Goal: Information Seeking & Learning: Learn about a topic

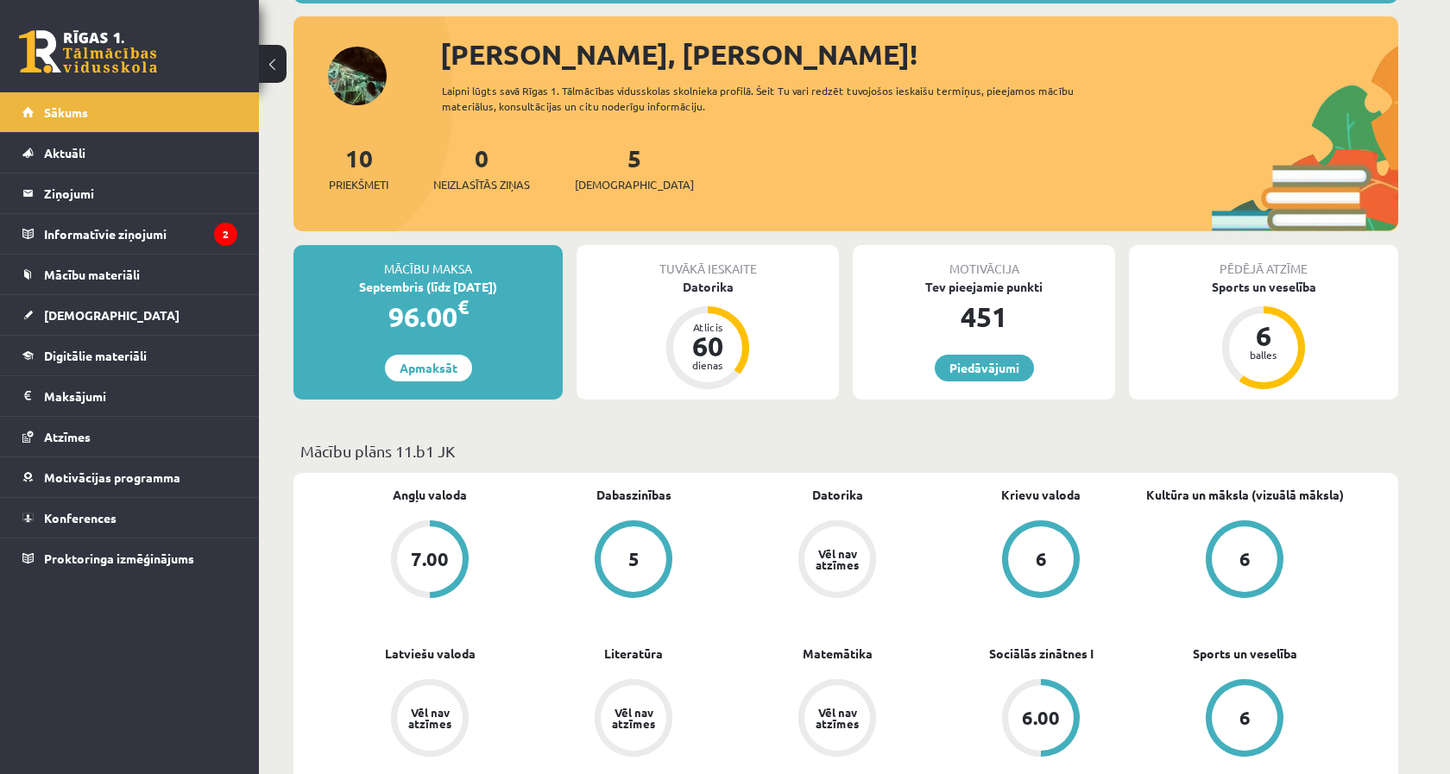
scroll to position [145, 0]
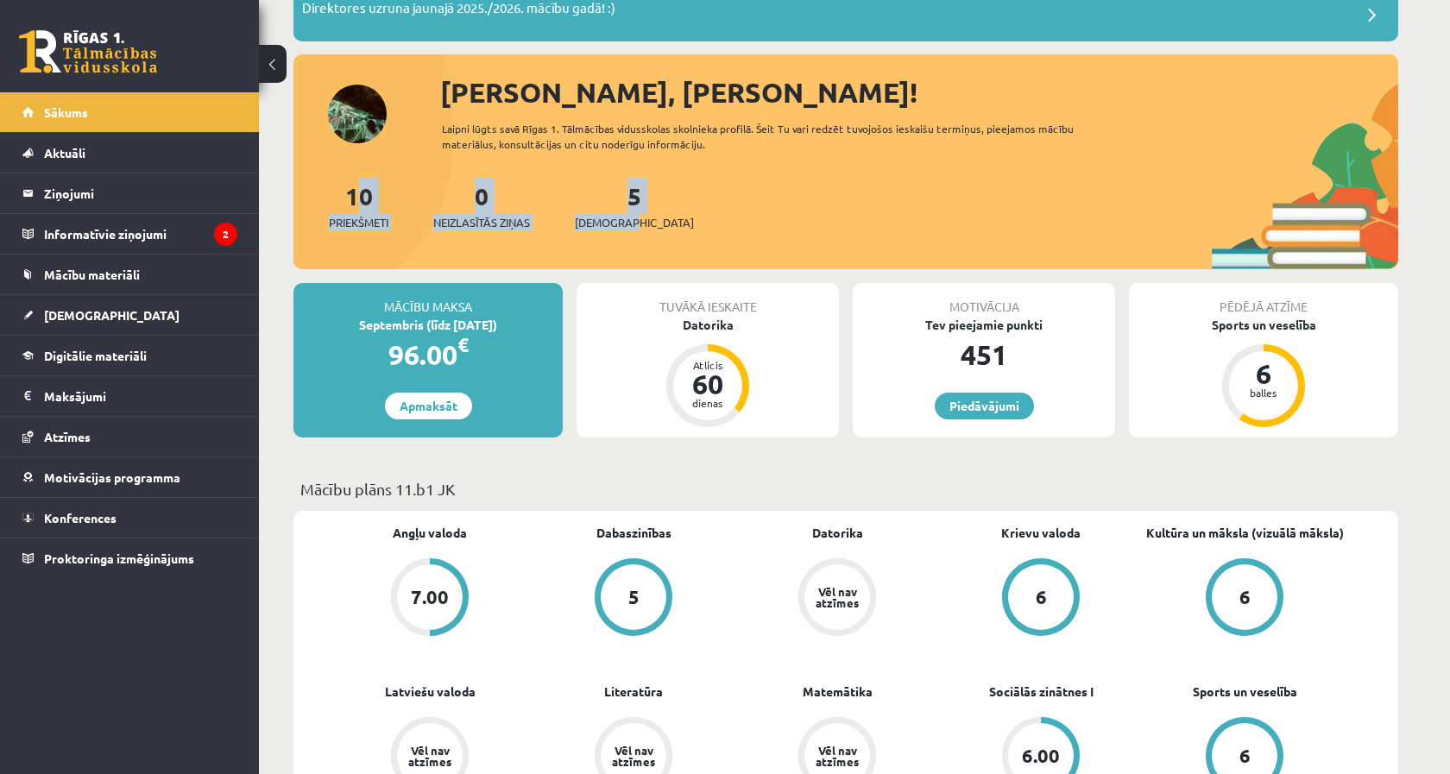
drag, startPoint x: 685, startPoint y: 217, endPoint x: 313, endPoint y: 205, distance: 372.3
click at [313, 205] on div "10 Priekšmeti 0 Neizlasītās ziņas 5 Ieskaites" at bounding box center [846, 224] width 1105 height 92
click at [405, 257] on div "10 Priekšmeti 0 Neizlasītās ziņas 5 Ieskaites" at bounding box center [846, 224] width 1105 height 92
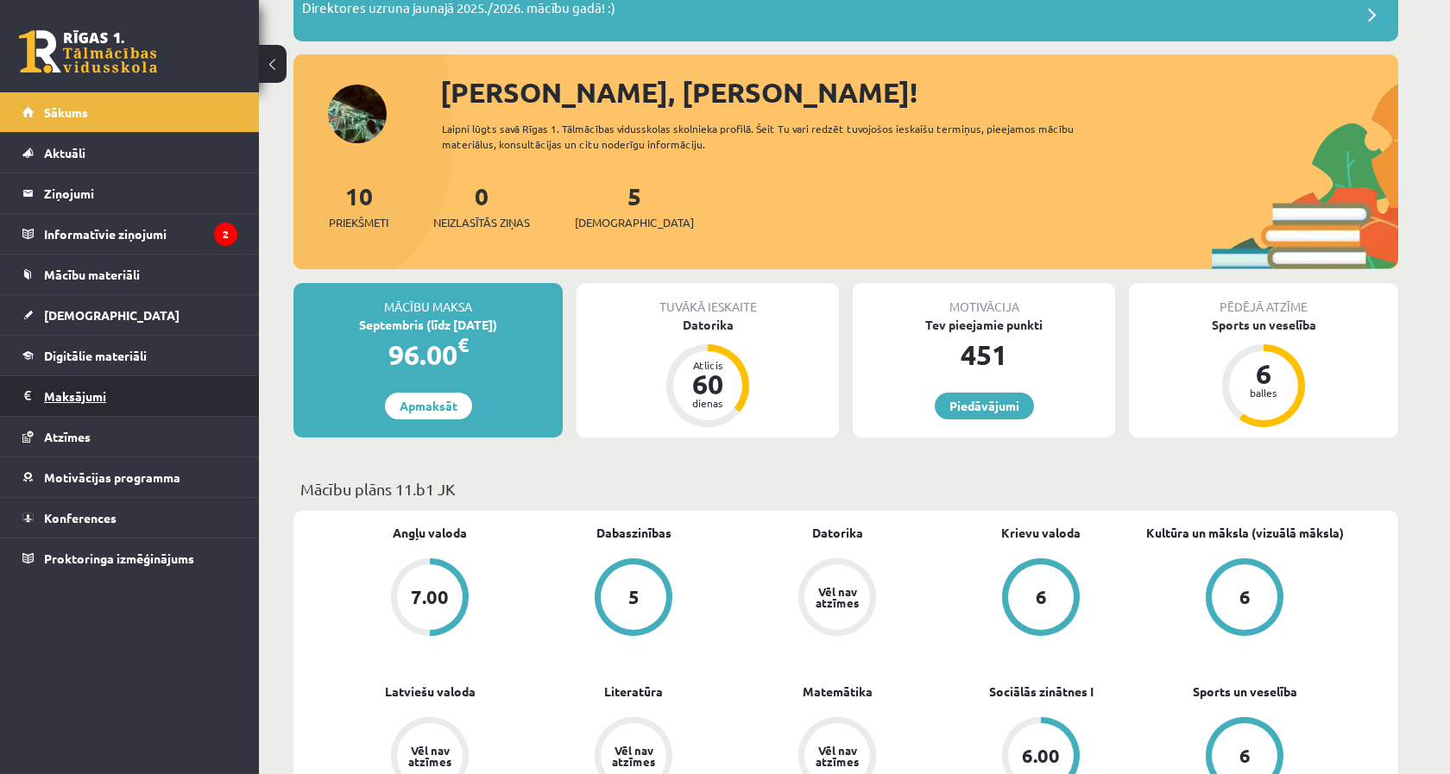
click at [185, 409] on legend "Maksājumi 0" at bounding box center [140, 396] width 193 height 40
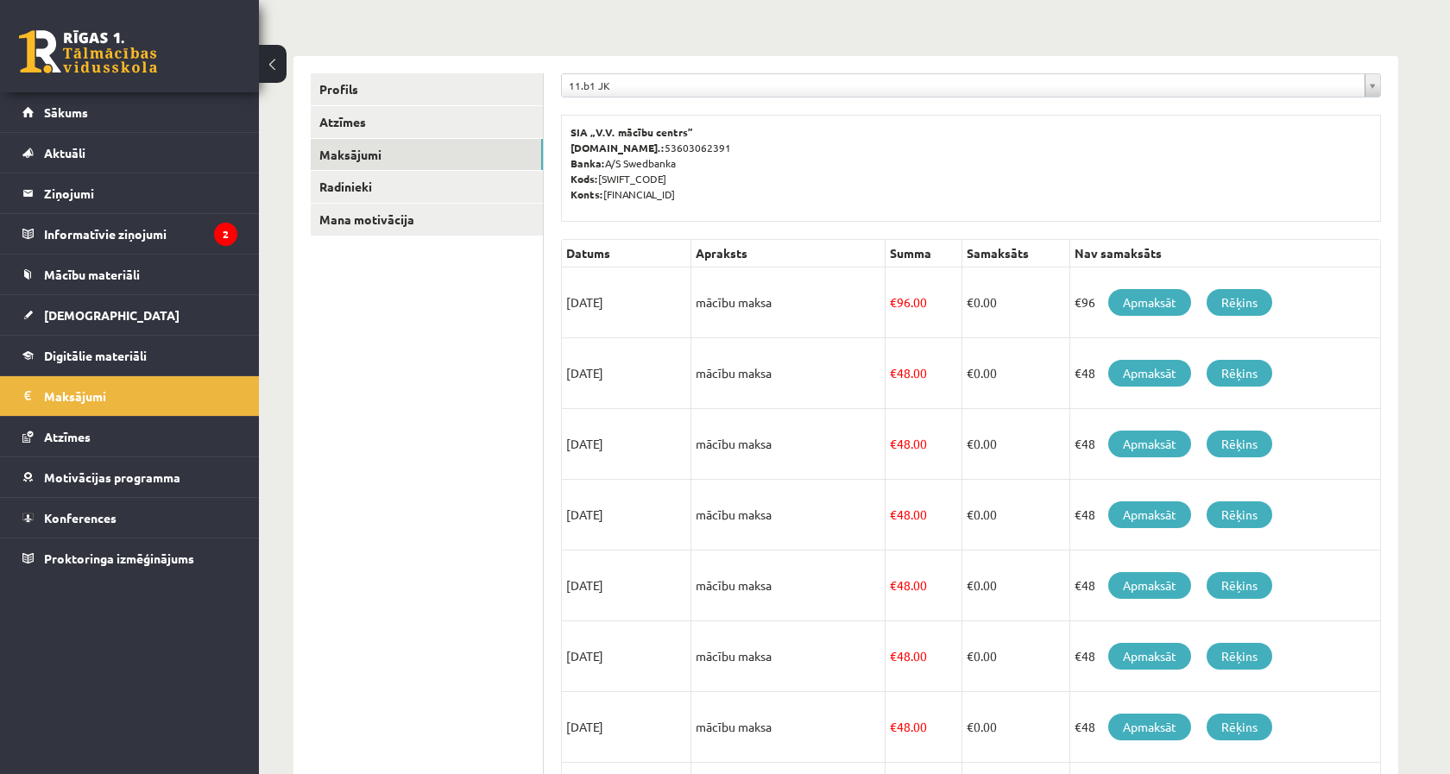
scroll to position [169, 0]
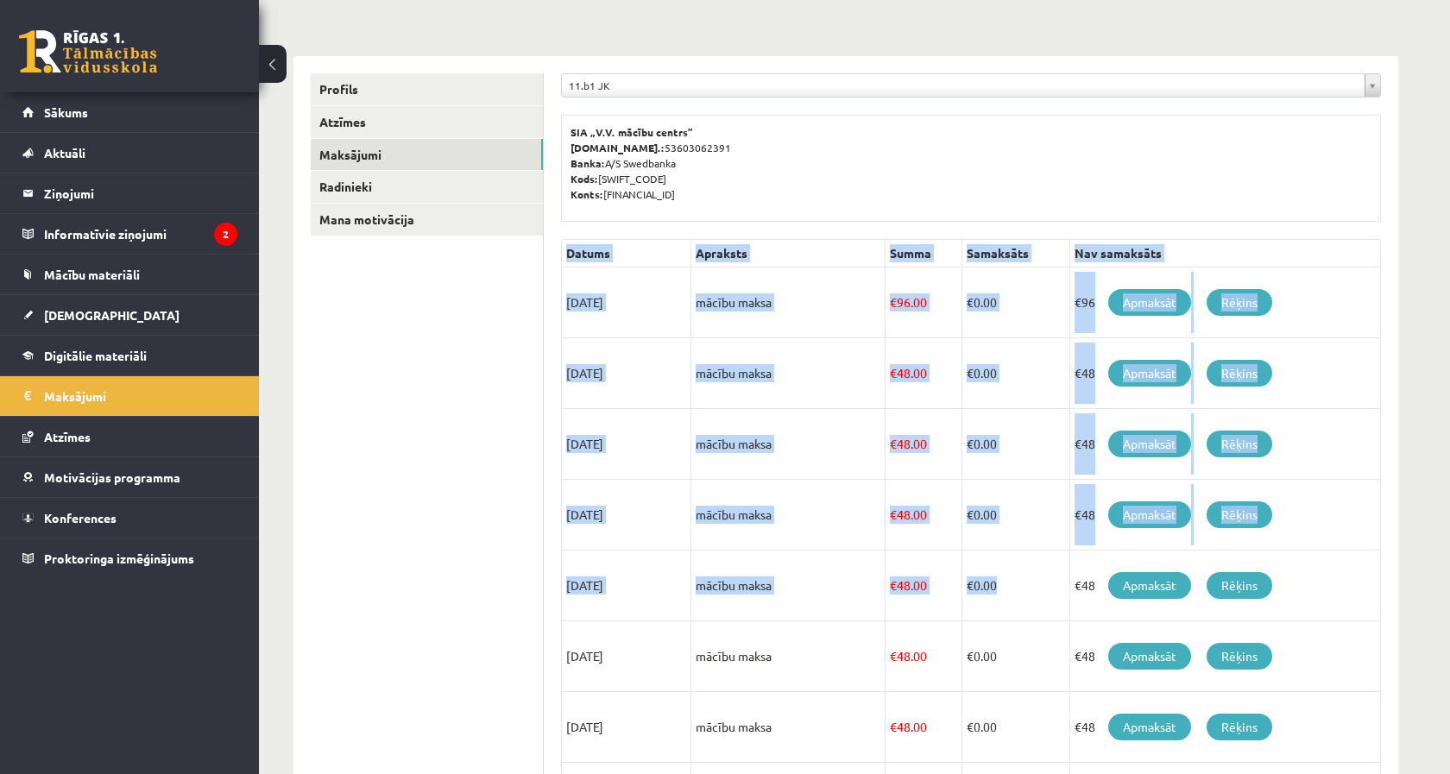
drag, startPoint x: 549, startPoint y: 326, endPoint x: 996, endPoint y: 582, distance: 515.1
click at [996, 582] on div "**********" at bounding box center [971, 524] width 855 height 937
click at [874, 462] on td "mācību maksa" at bounding box center [789, 444] width 194 height 71
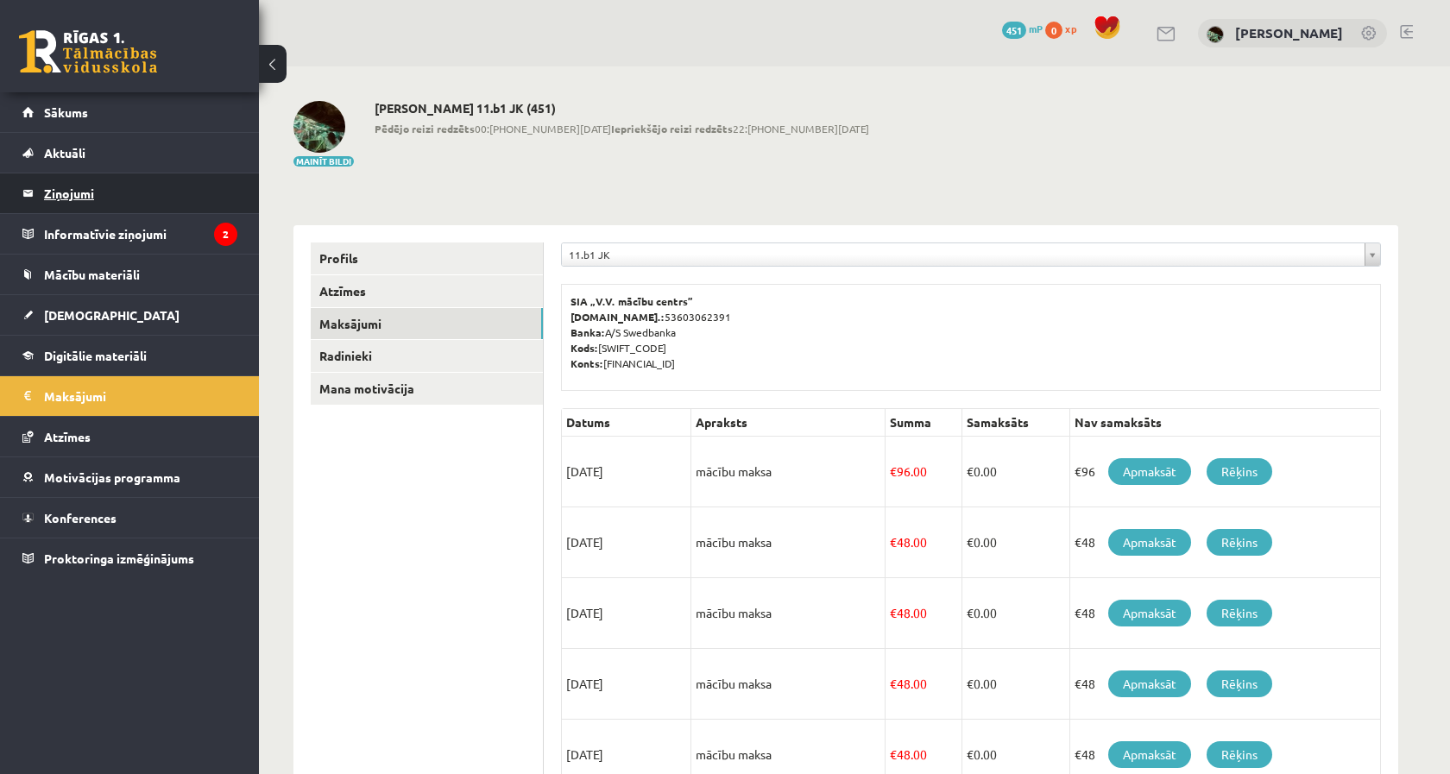
scroll to position [0, 0]
click at [220, 212] on legend "Ziņojumi 0" at bounding box center [140, 194] width 193 height 40
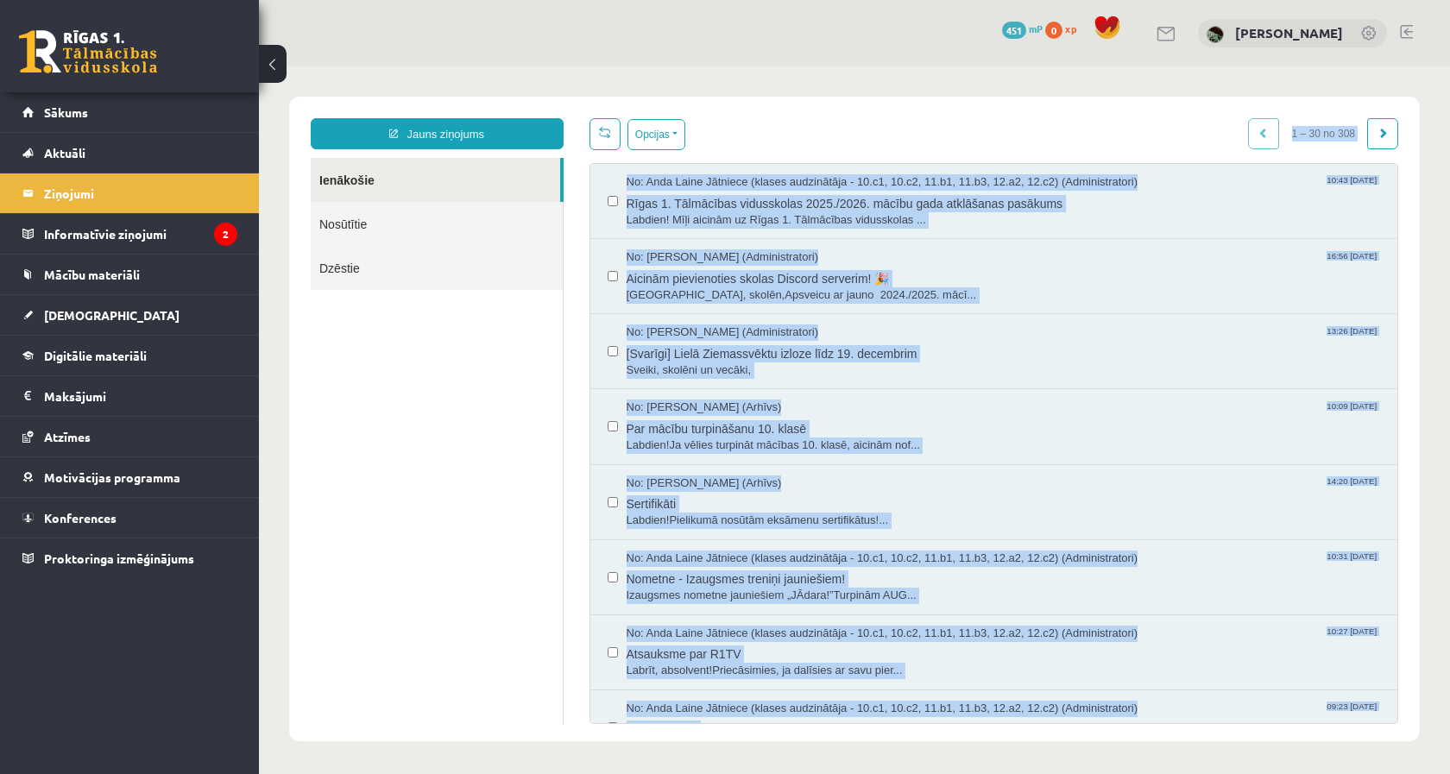
scroll to position [2, 0]
drag, startPoint x: 739, startPoint y: 122, endPoint x: 780, endPoint y: 839, distance: 718.6
click at [780, 770] on html "Jauns ziņojums Ienākošie Nosūtītie Dzēstie ********* ********* ******* Opcijas …" at bounding box center [854, 417] width 1191 height 705
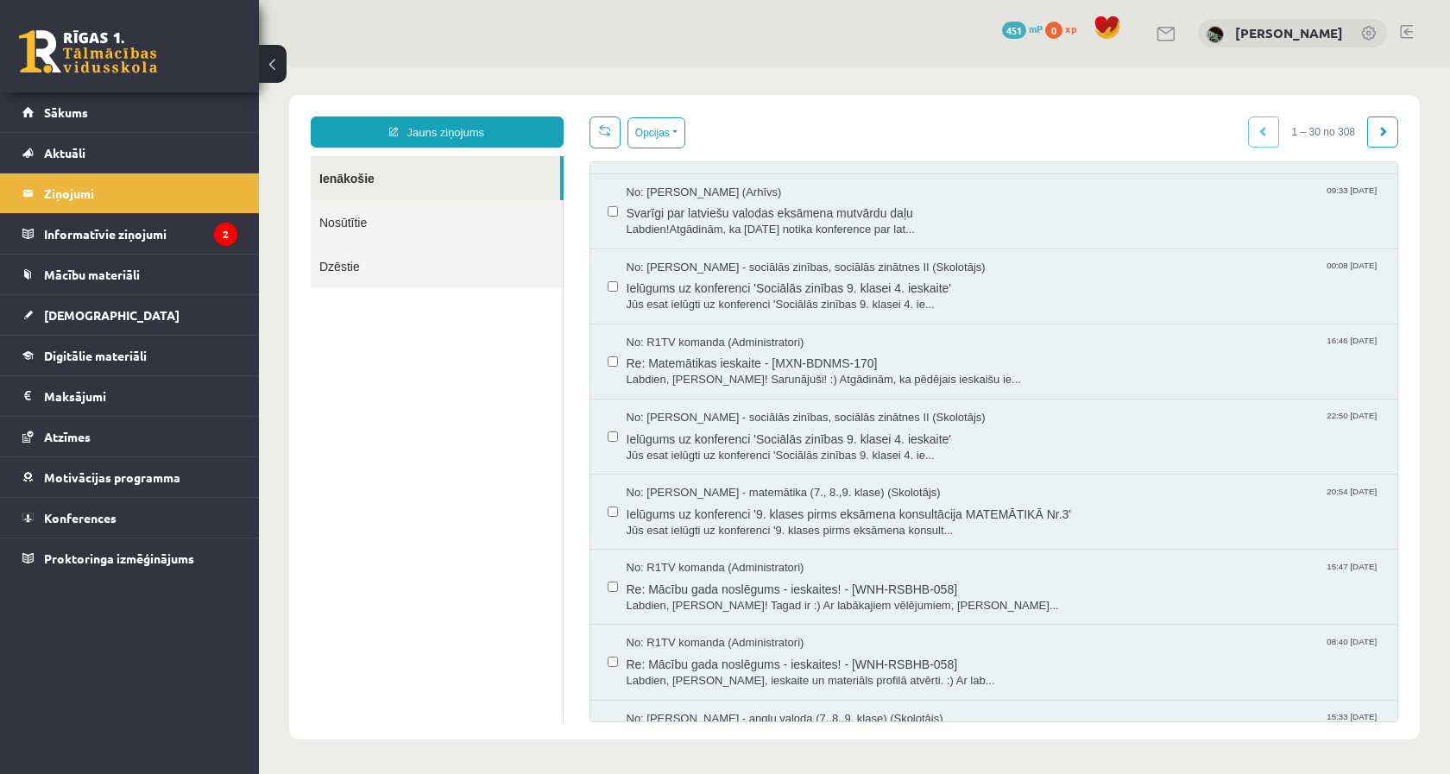
click at [784, 625] on div "No: R1TV komanda (Administratori) 08:40 11/05/2023 Re: Mācību gada noslēgums - …" at bounding box center [995, 662] width 808 height 75
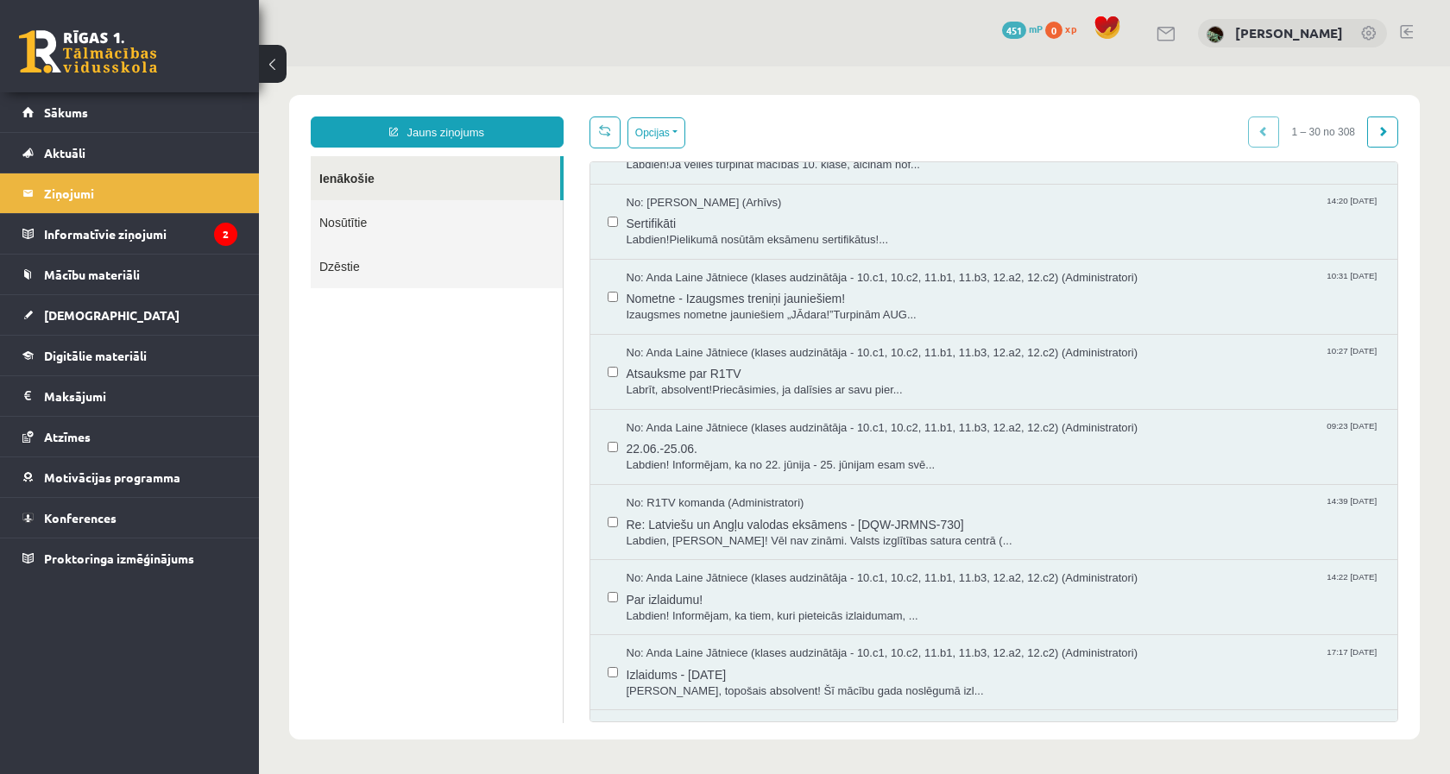
scroll to position [267, 0]
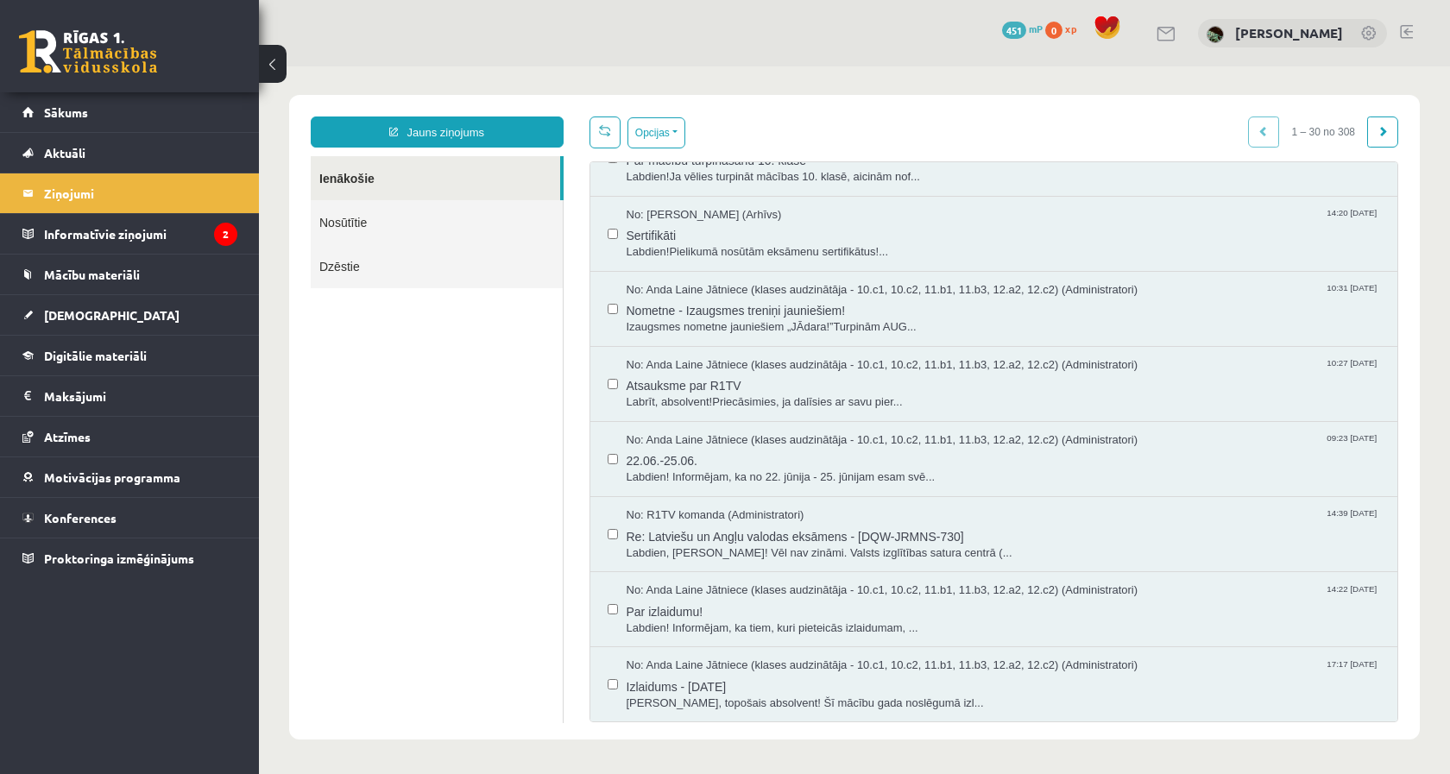
click at [458, 236] on link "Nosūtītie" at bounding box center [437, 222] width 252 height 44
click at [520, 233] on link "Nosūtītie" at bounding box center [437, 222] width 252 height 44
click at [366, 220] on link "Nosūtītie" at bounding box center [437, 222] width 252 height 44
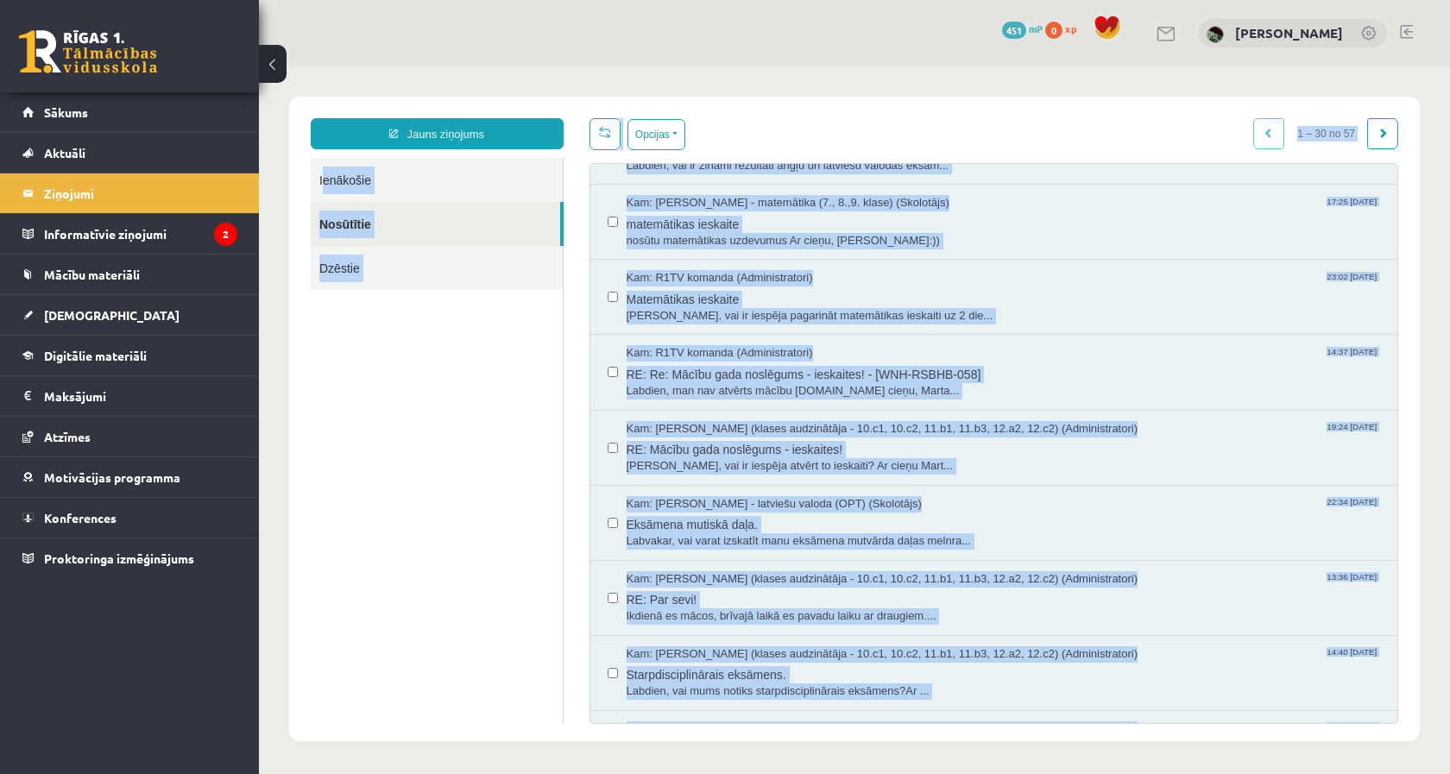
scroll to position [0, 0]
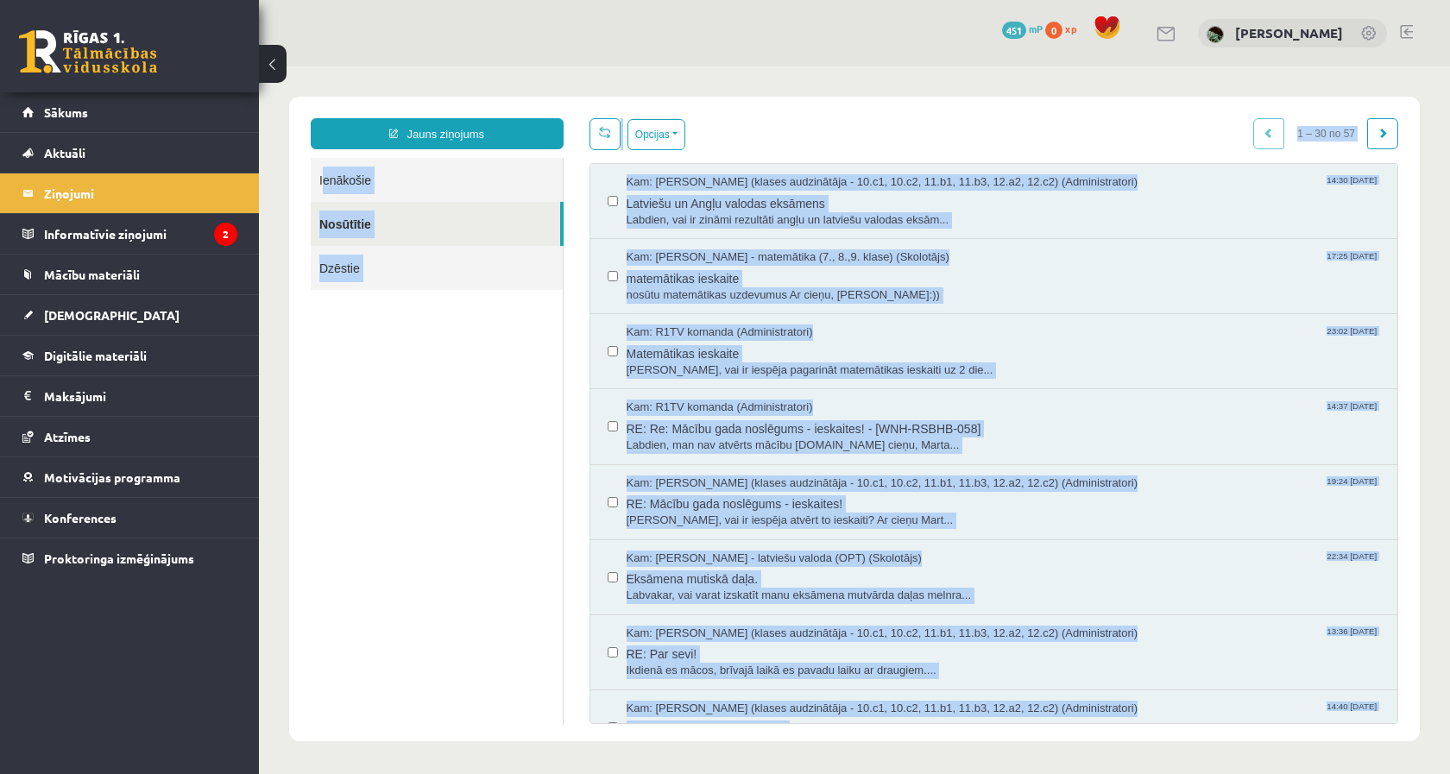
drag, startPoint x: 964, startPoint y: 714, endPoint x: 485, endPoint y: 69, distance: 803.4
click at [485, 69] on body "Jauns ziņojums Ienākošie Nosūtītie Dzēstie ********* ********* ******* Opcijas …" at bounding box center [854, 418] width 1191 height 705
click at [714, 133] on div "Opcijas Atzīmēt visus ziņojumus Atcelt izvēlētos Atzīmēt visus kā lasītus Atzīm…" at bounding box center [995, 134] width 810 height 32
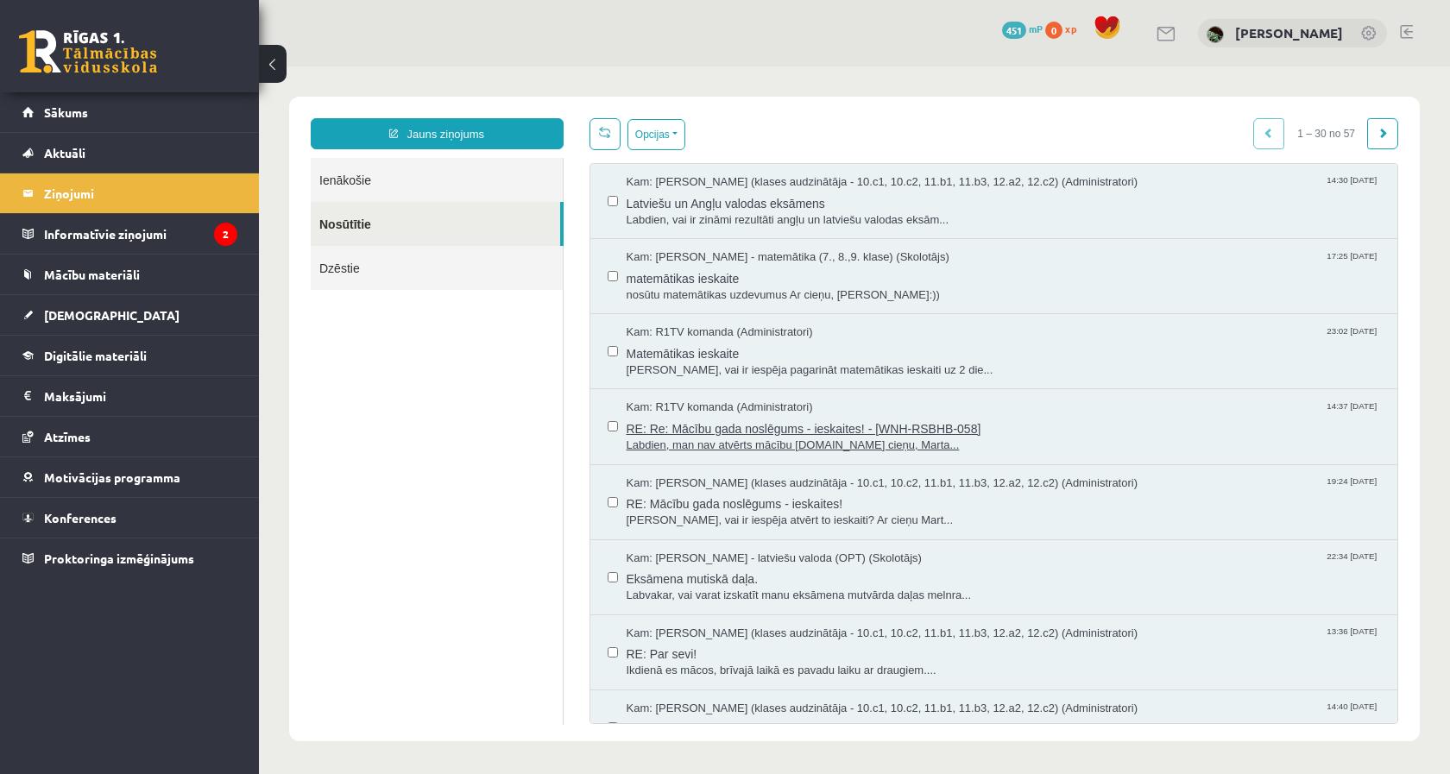
click at [963, 432] on span "RE: Re: Mācību gada noslēgums - ieskaites! - [WNH-RSBHB-058]" at bounding box center [1004, 427] width 755 height 22
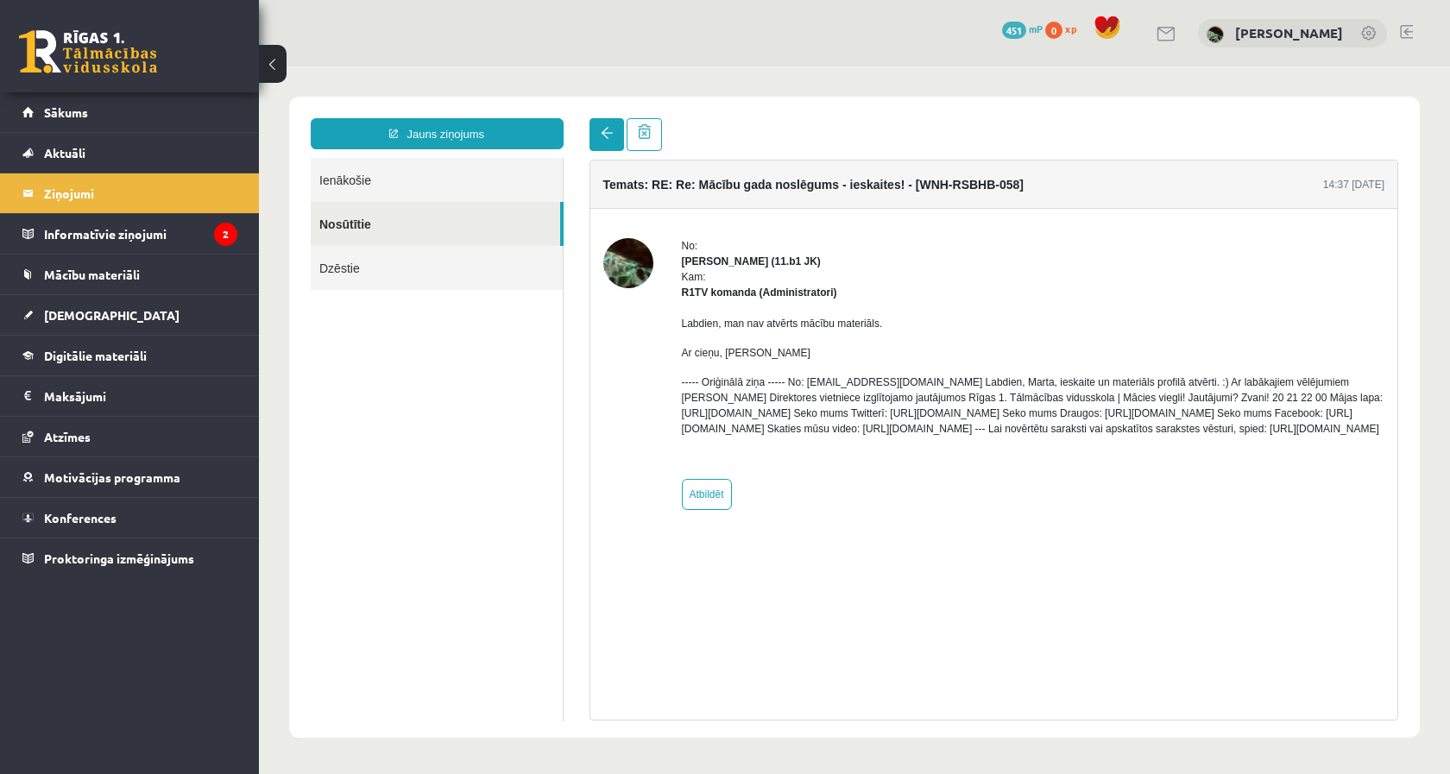
click at [594, 122] on link at bounding box center [607, 134] width 35 height 33
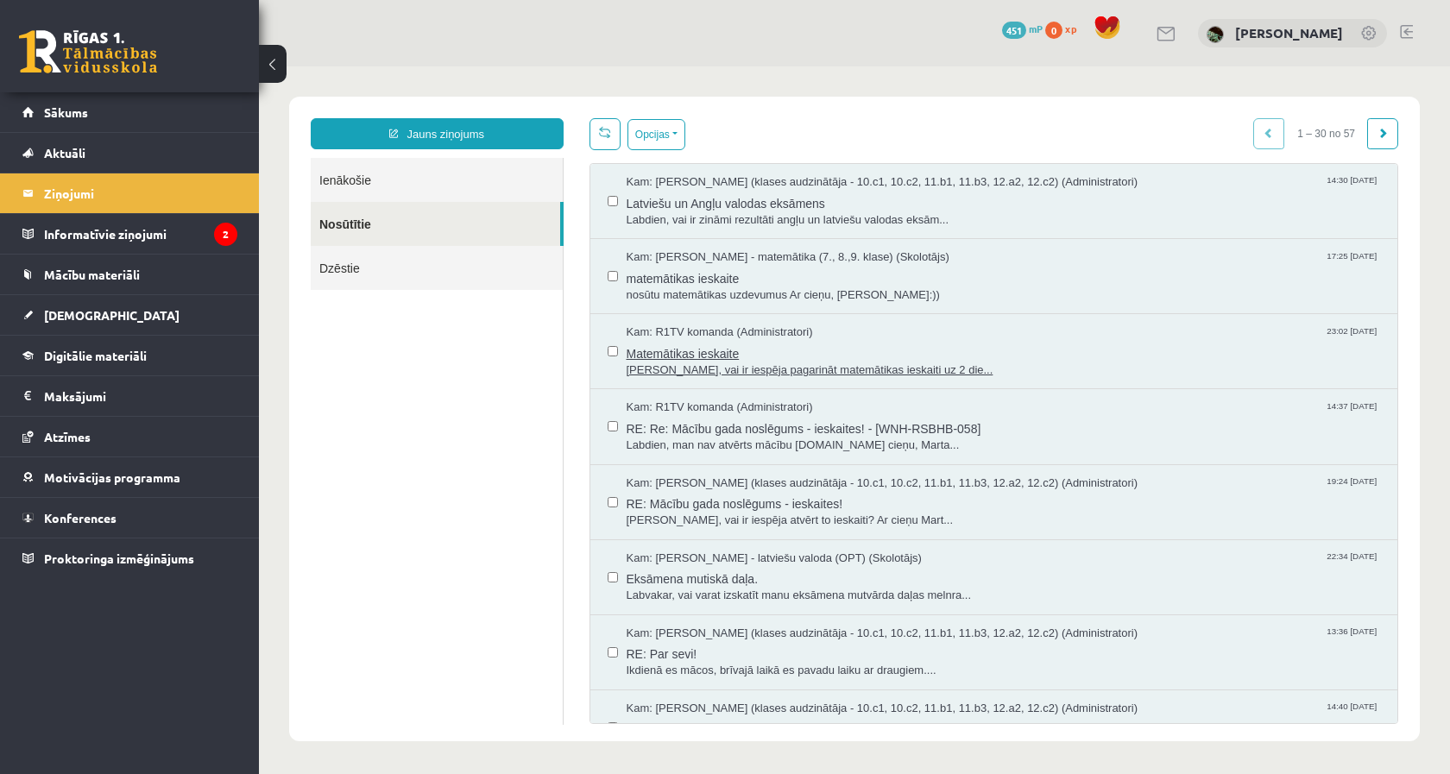
click at [926, 351] on span "Matemātikas ieskaite" at bounding box center [1004, 352] width 755 height 22
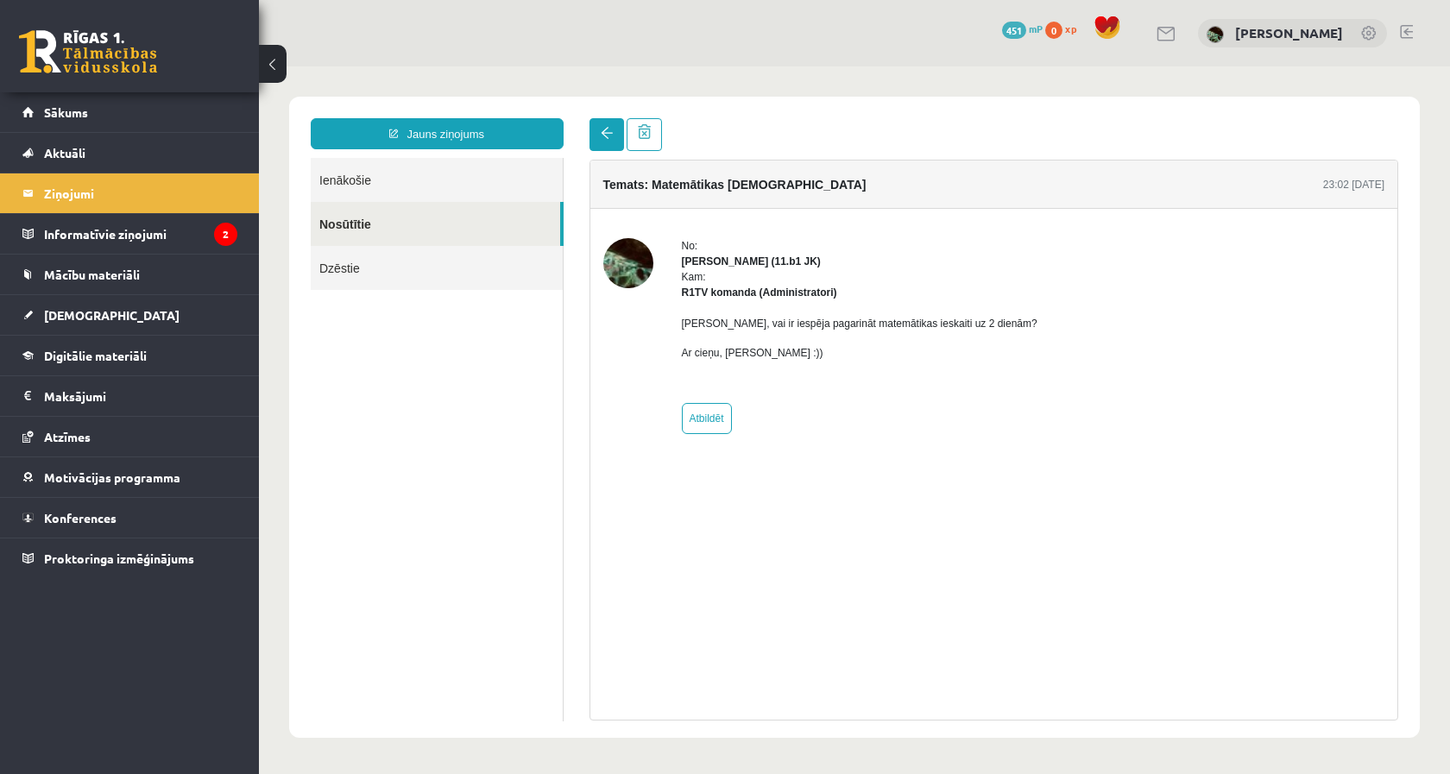
click at [608, 136] on span at bounding box center [607, 133] width 12 height 12
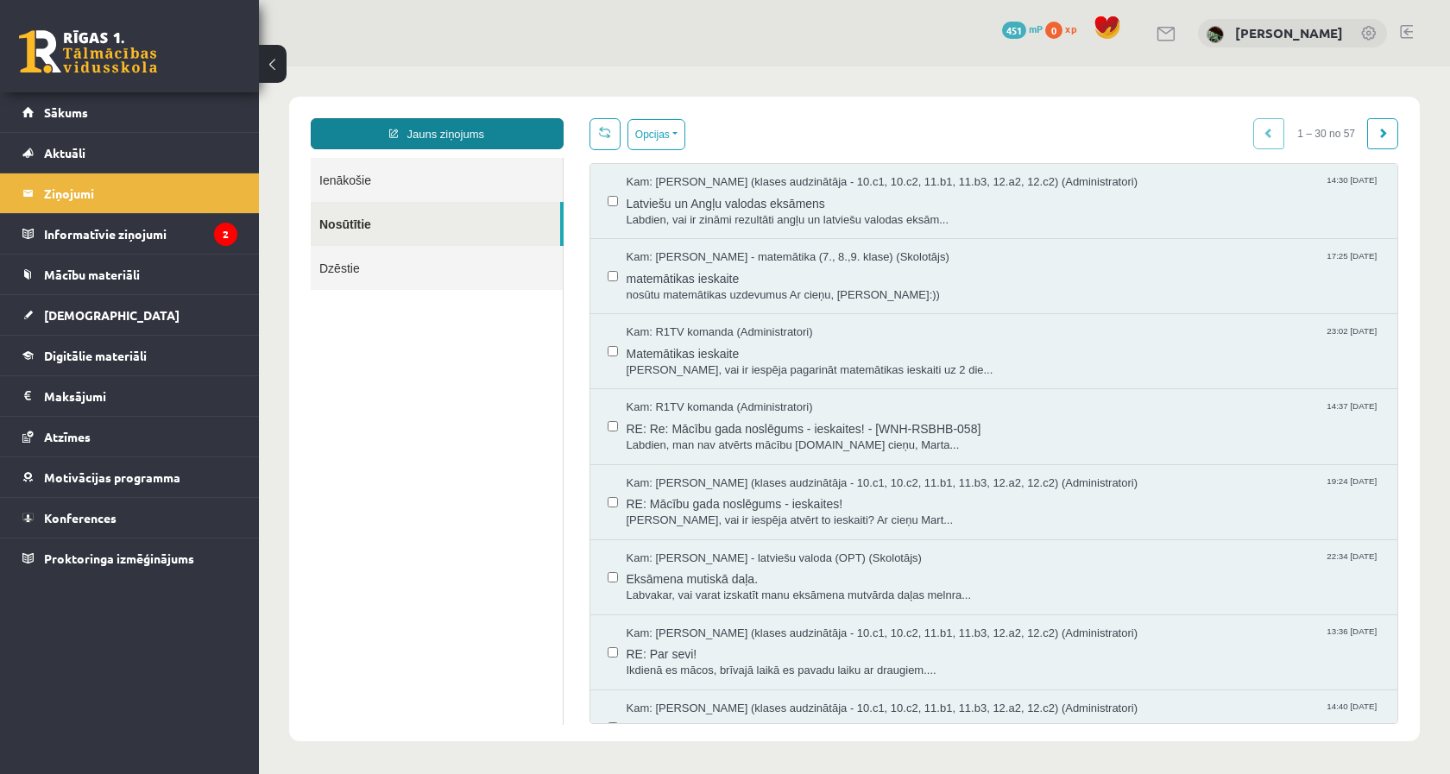
click at [411, 125] on link "Jauns ziņojums" at bounding box center [437, 133] width 253 height 31
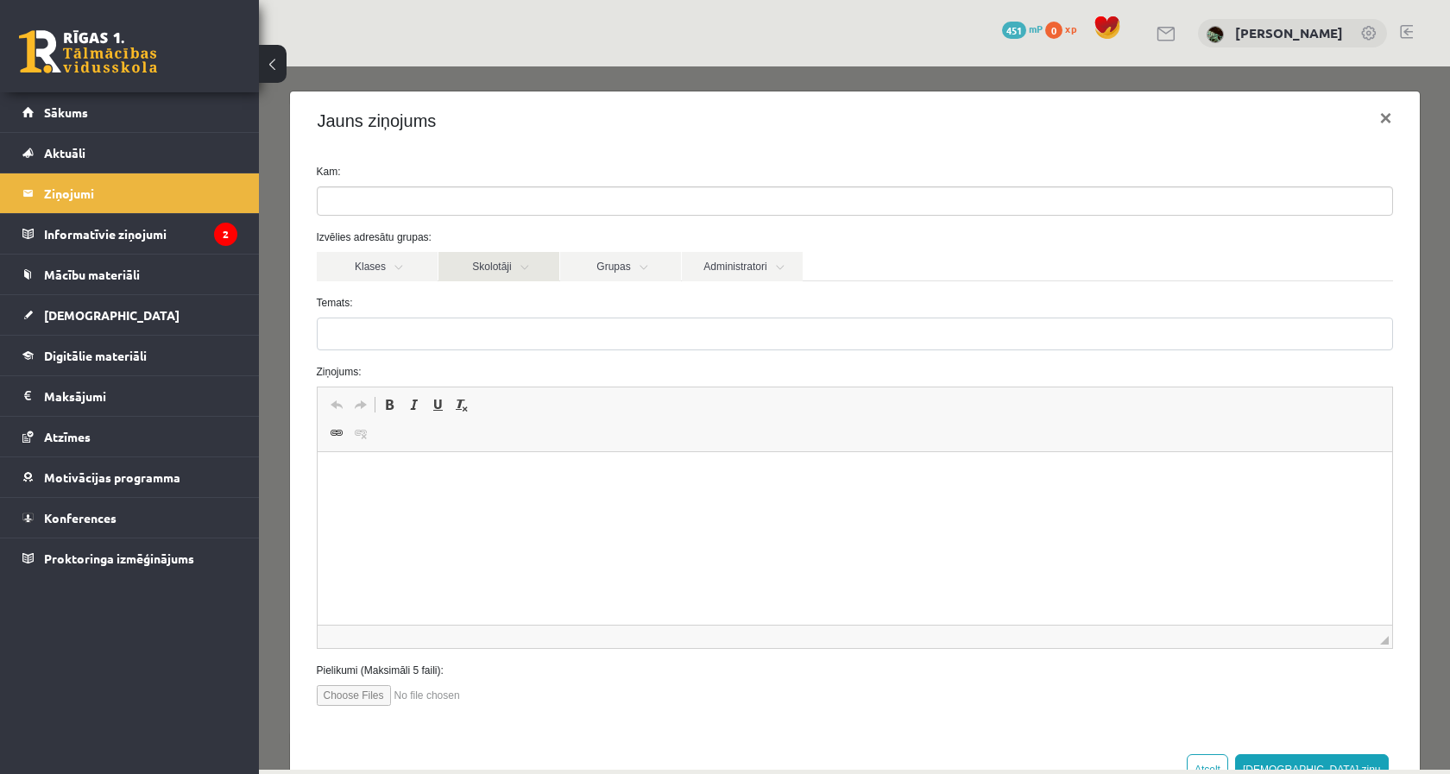
click at [498, 262] on link "Skolotāji" at bounding box center [499, 266] width 121 height 29
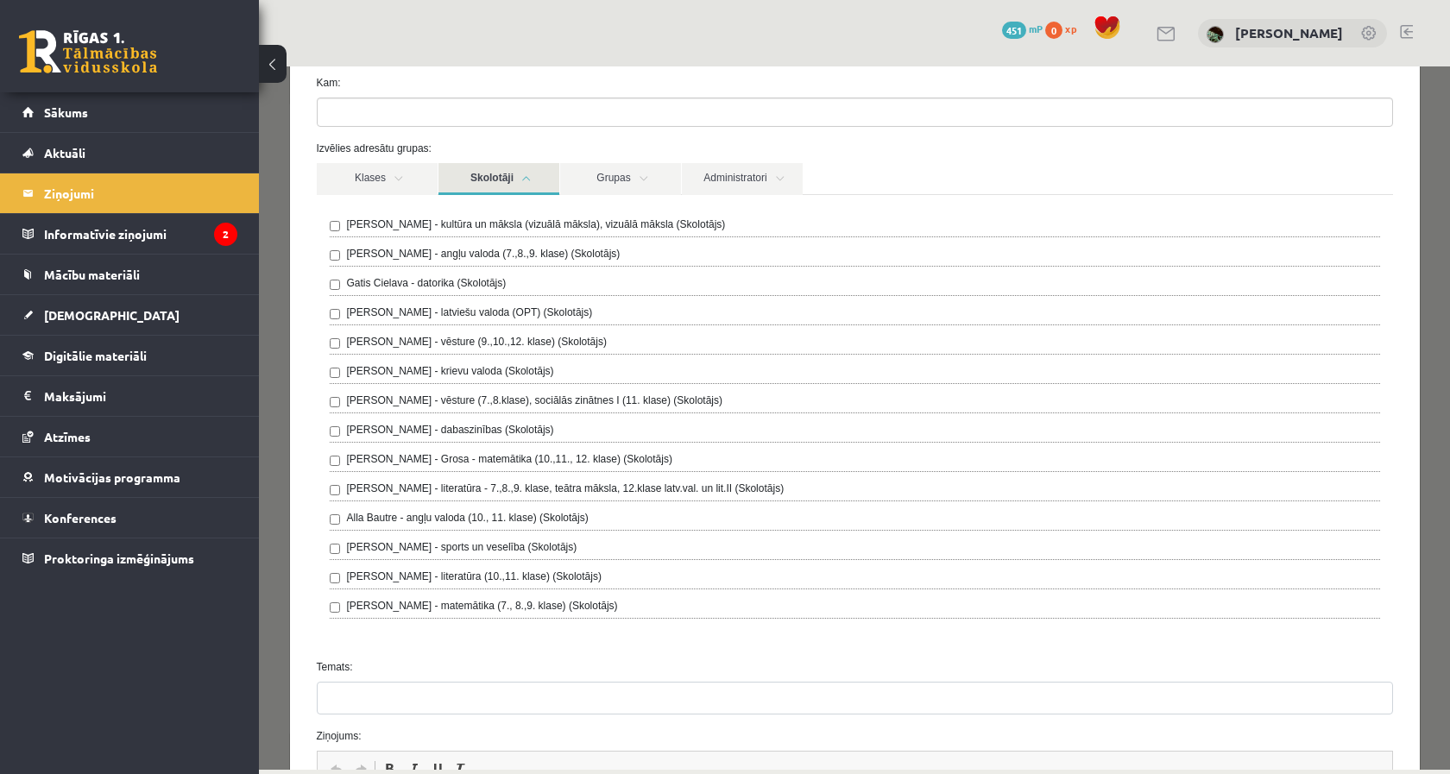
scroll to position [94, 0]
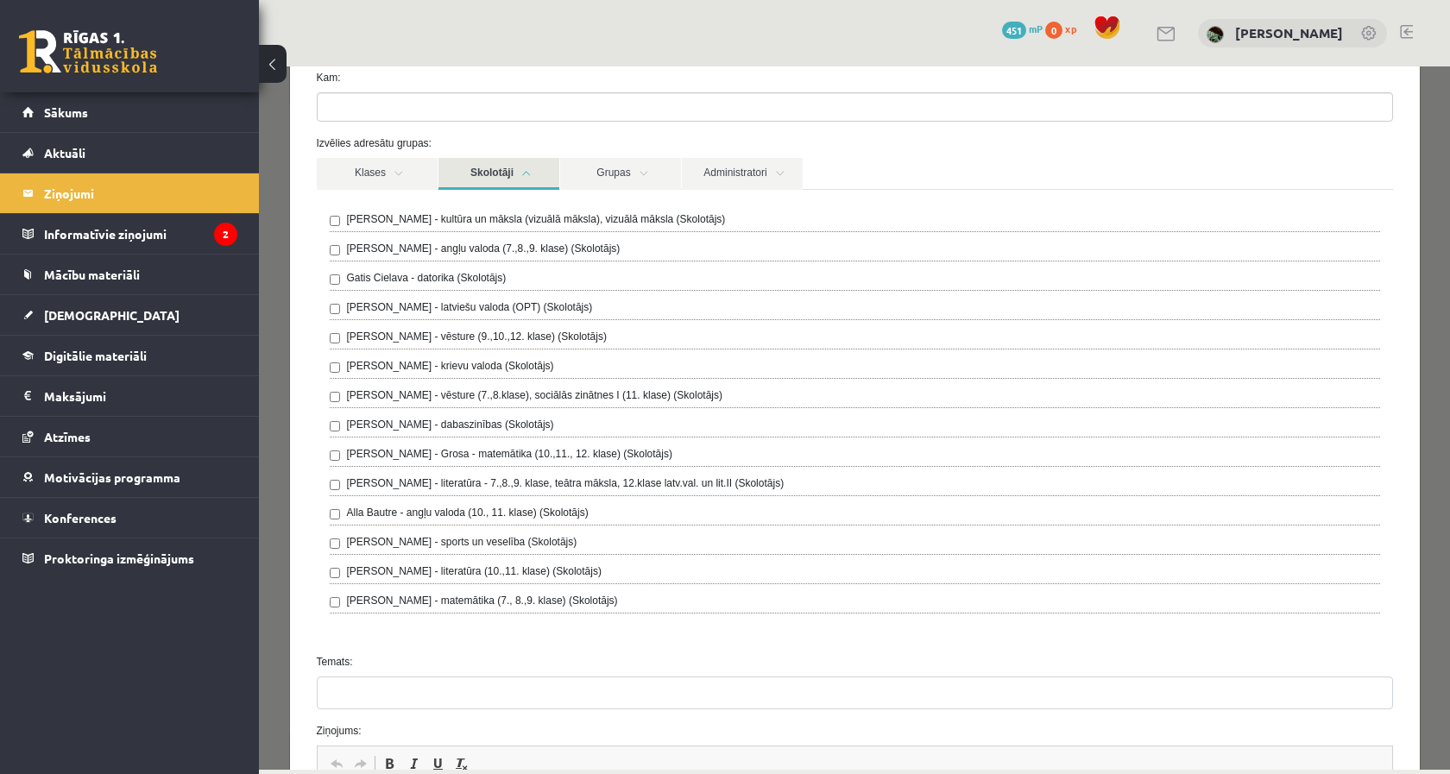
click at [515, 462] on label "Laima Tukāne - Grosa - matemātika (10.,11., 12. klase) (Skolotājs)" at bounding box center [509, 454] width 325 height 16
click at [502, 448] on label "Laima Tukāne - Grosa - matemātika (10.,11., 12. klase) (Skolotājs)" at bounding box center [509, 454] width 325 height 16
click at [193, 109] on link "Sākums" at bounding box center [129, 112] width 215 height 40
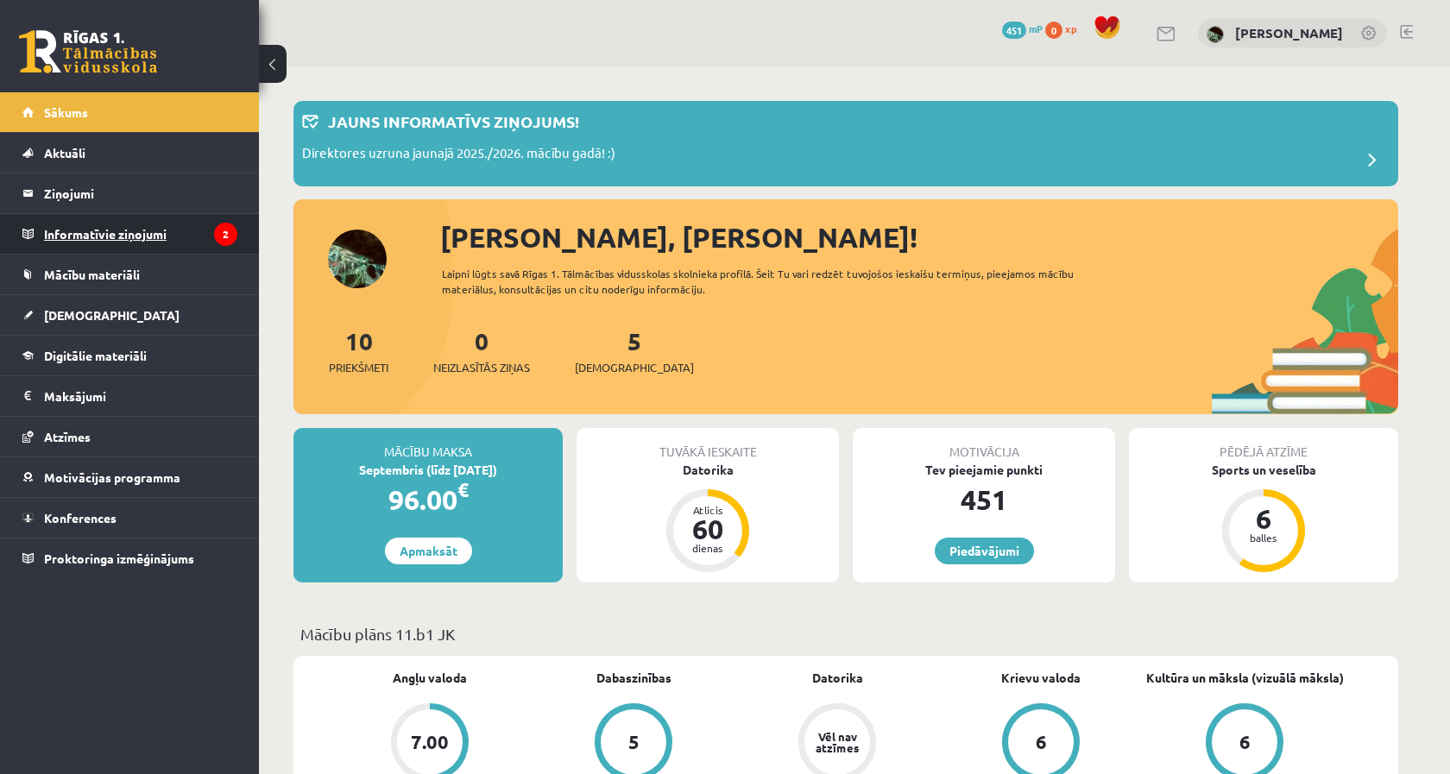
click at [117, 239] on legend "Informatīvie ziņojumi 2" at bounding box center [140, 234] width 193 height 40
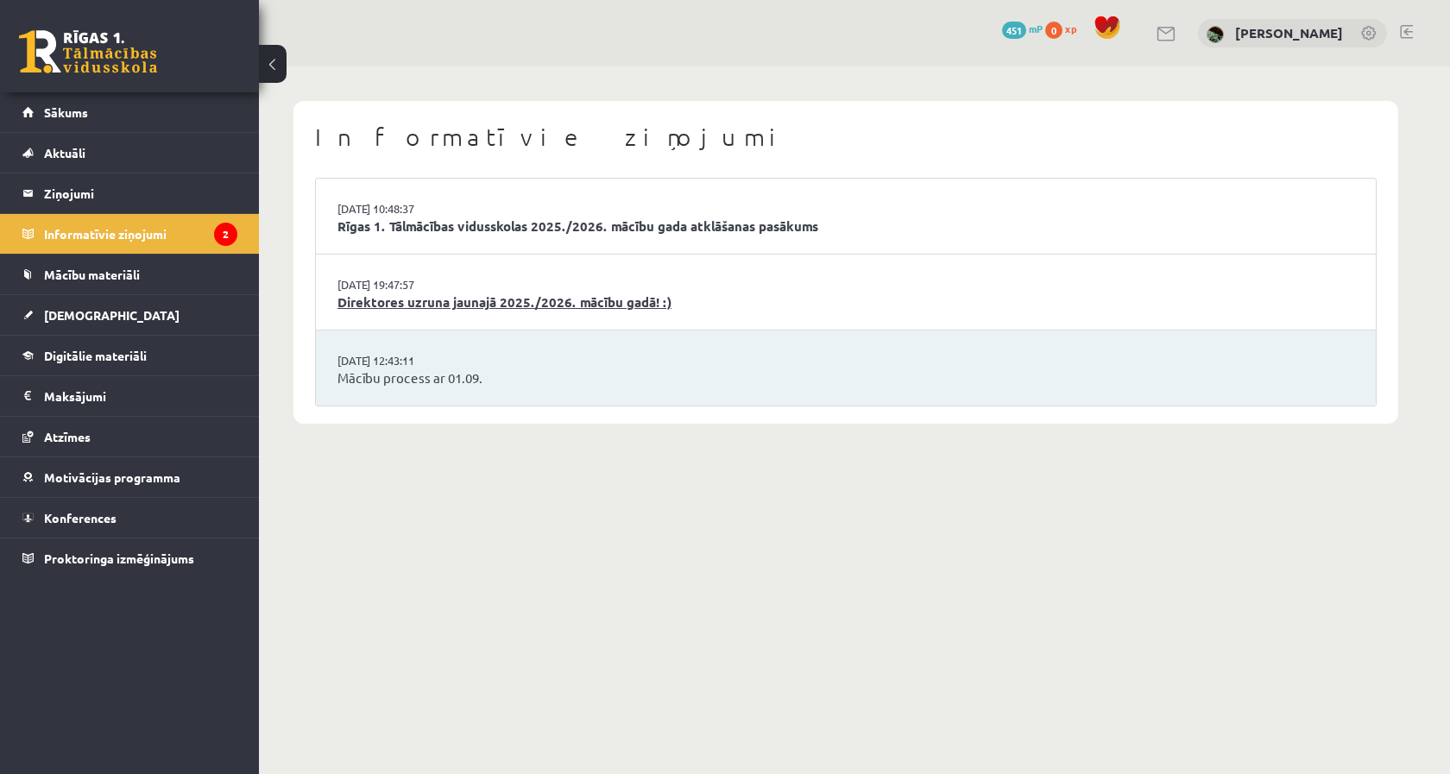
click at [351, 294] on link "Direktores uzruna jaunajā 2025./2026. mācību gadā! :)" at bounding box center [846, 303] width 1017 height 20
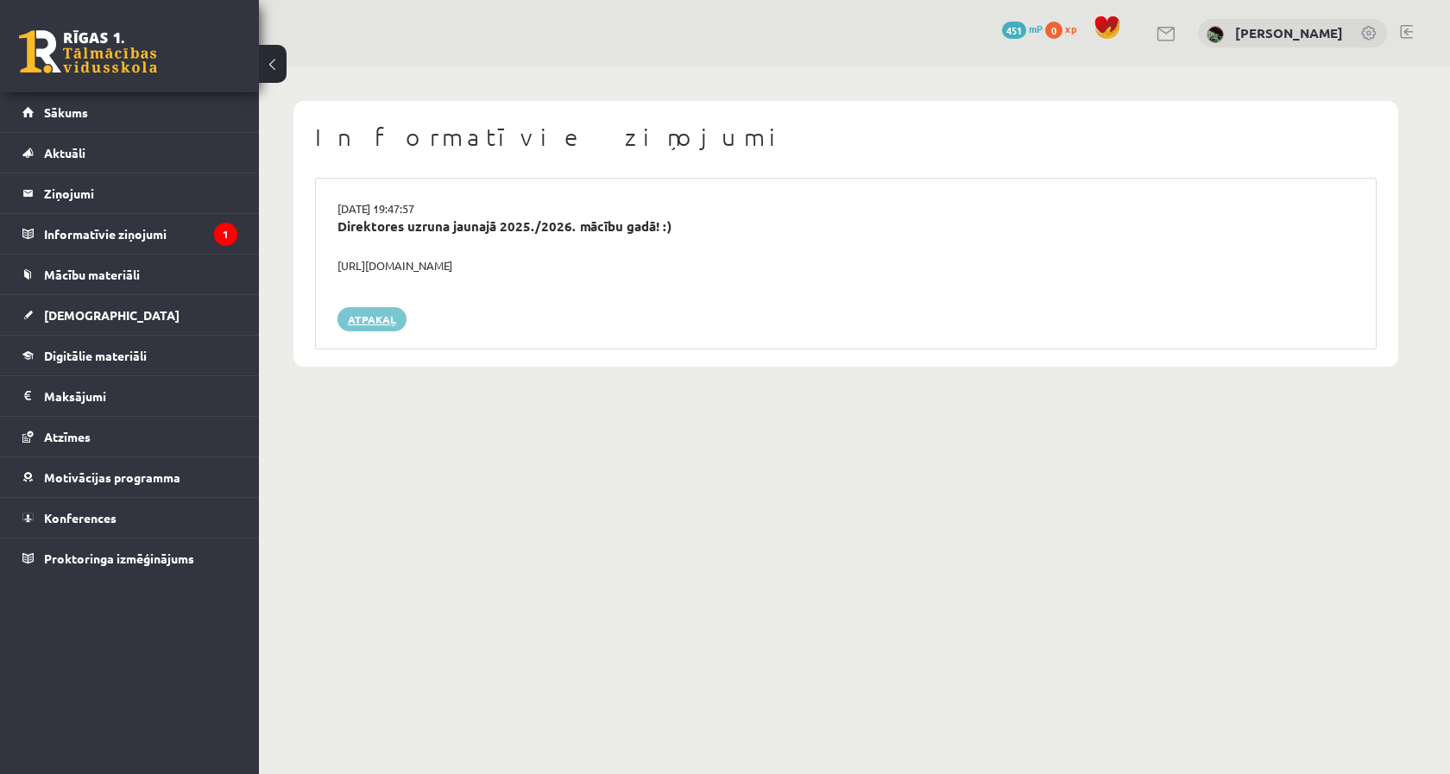
click at [371, 313] on link "Atpakaļ" at bounding box center [372, 319] width 69 height 24
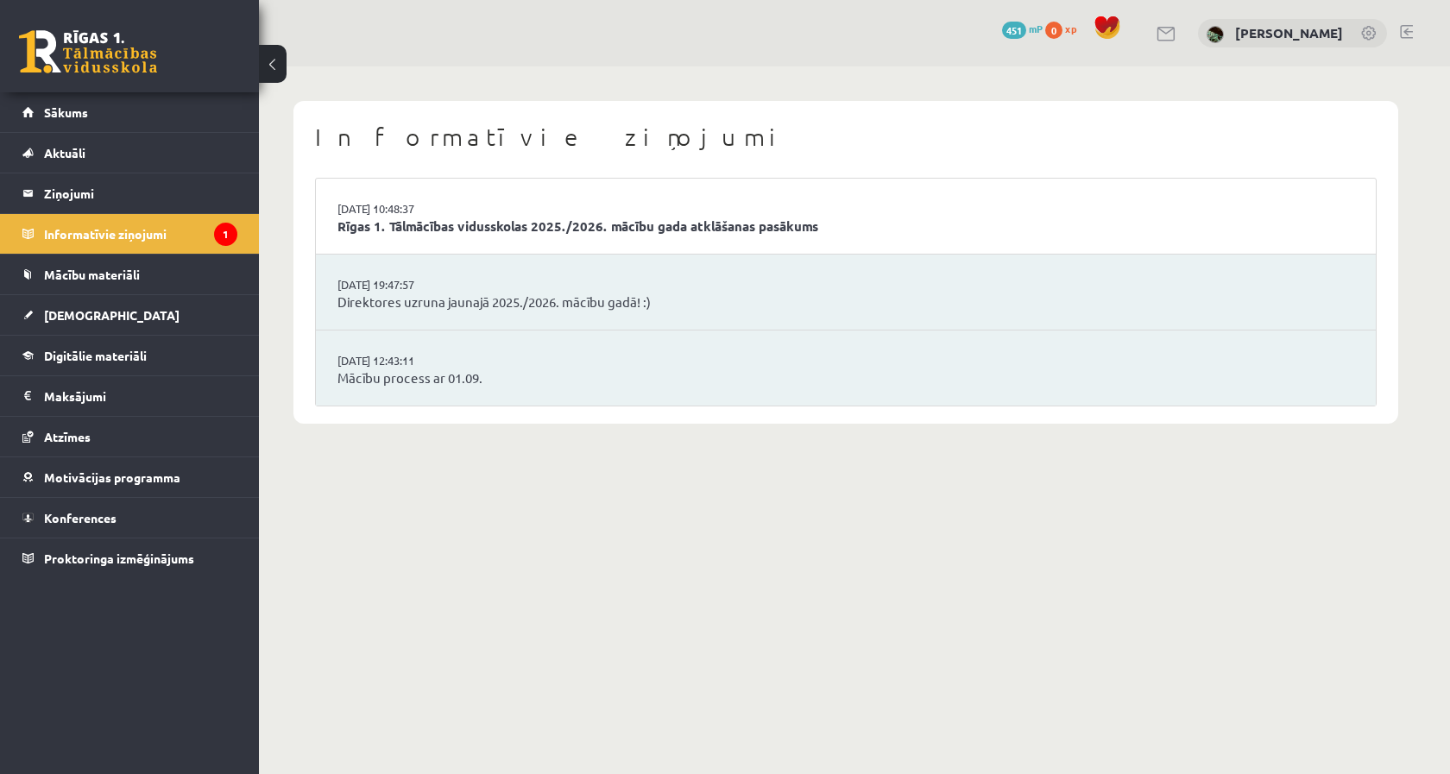
click at [405, 236] on li "[DATE] 10:48:37 Rīgas 1. Tālmācības vidusskolas 2025./2026. mācību gada atklāša…" at bounding box center [846, 217] width 1060 height 76
click at [401, 213] on link "[DATE] 10:48:37" at bounding box center [402, 208] width 129 height 17
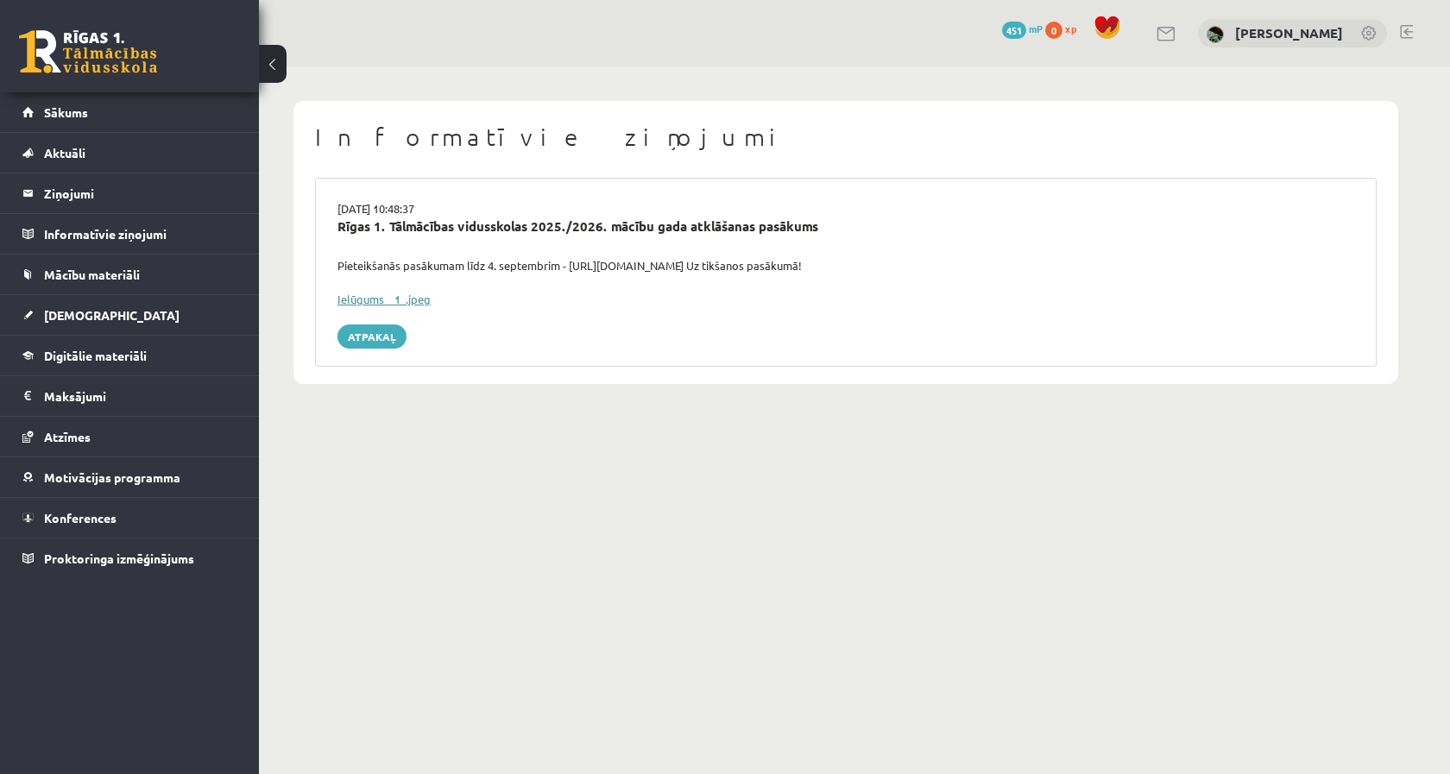
click at [411, 292] on link "Ielūgums__1_.jpeg" at bounding box center [384, 299] width 93 height 15
click at [363, 344] on link "Atpakaļ" at bounding box center [372, 337] width 69 height 24
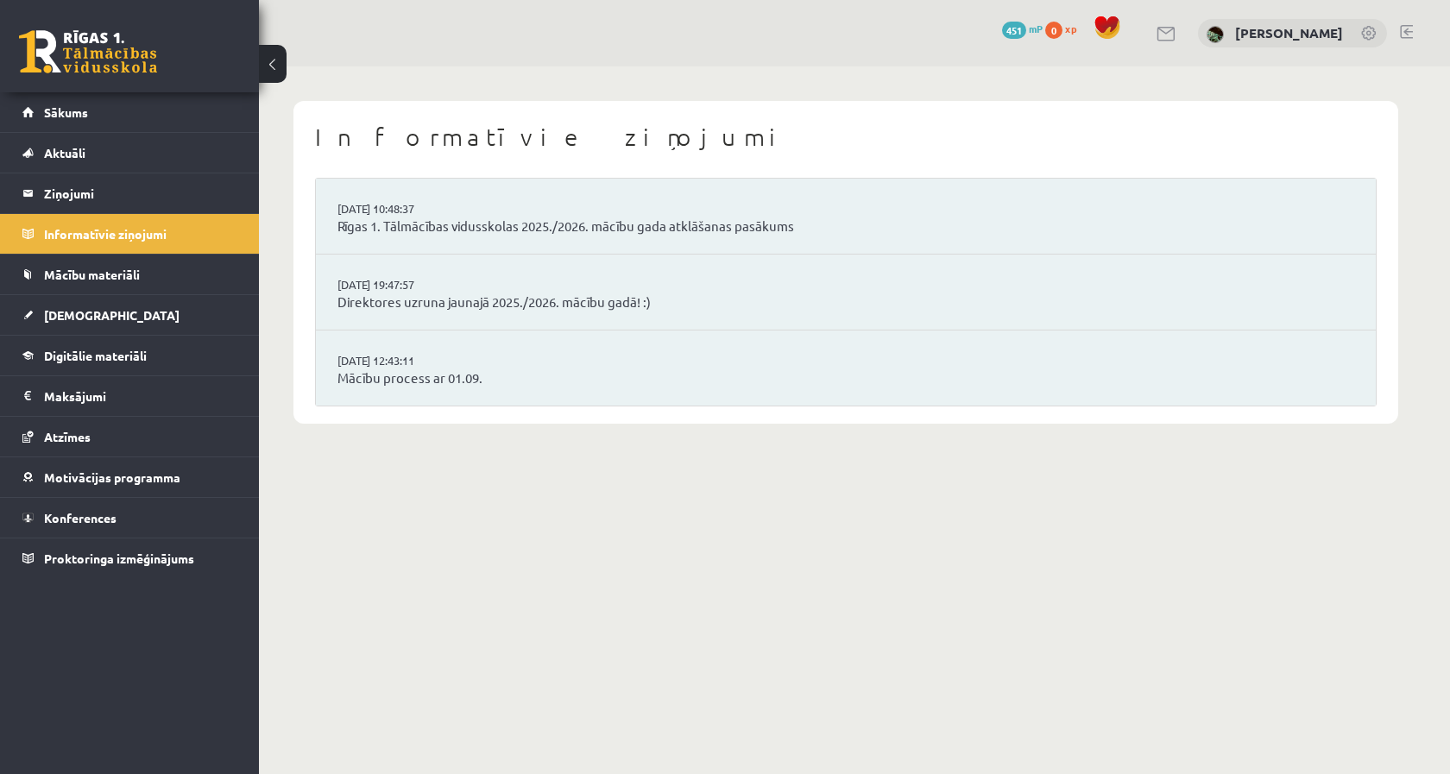
click at [1025, 32] on div "0 Dāvanas 451 mP 0 xp [PERSON_NAME]" at bounding box center [854, 33] width 1191 height 66
click at [1063, 31] on span "0" at bounding box center [1053, 30] width 17 height 17
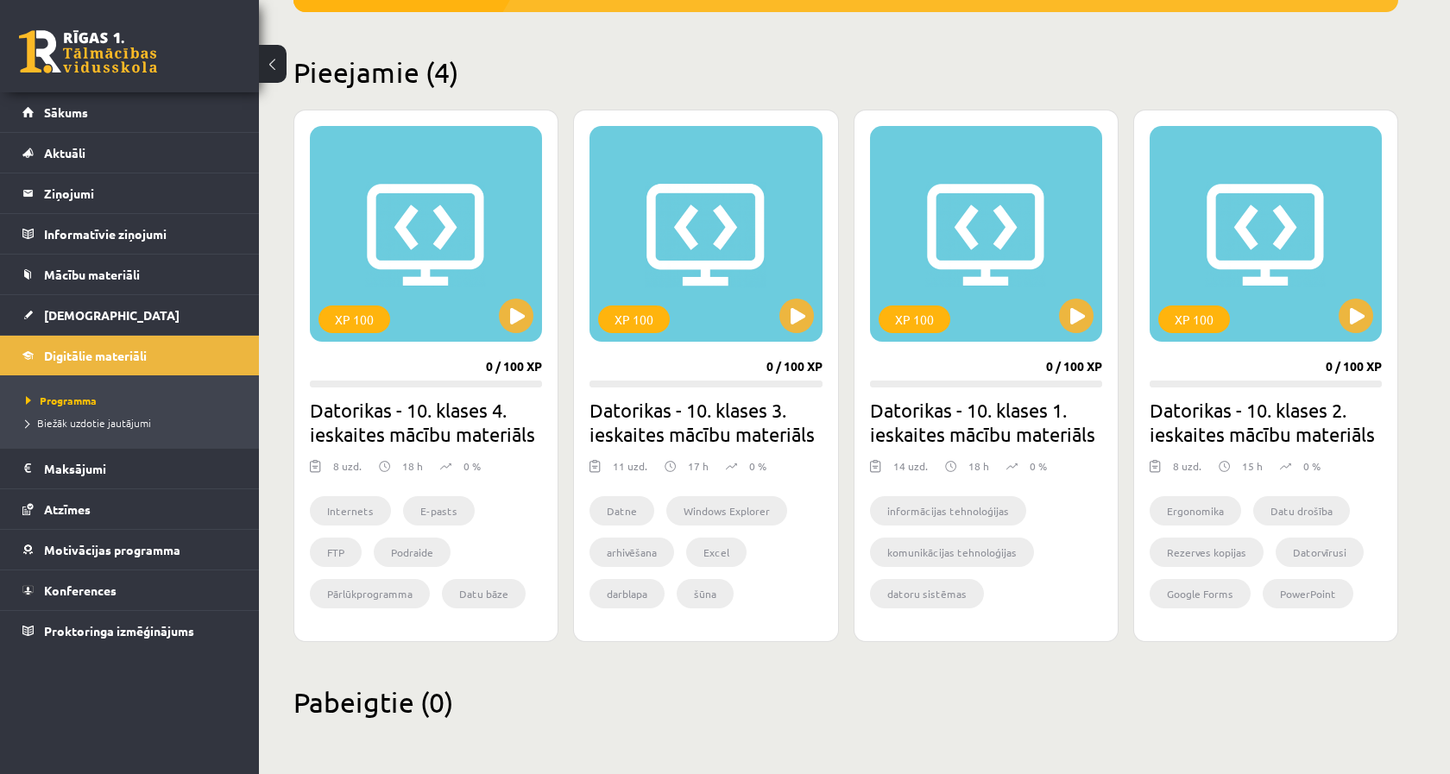
scroll to position [382, 0]
drag, startPoint x: 900, startPoint y: 604, endPoint x: 899, endPoint y: 461, distance: 143.3
click at [899, 461] on div "XP 100 0 / 100 XP Datorikas - 10. klases 1. ieskaites mācību materiāls 14 uzd. …" at bounding box center [986, 376] width 265 height 533
click at [1115, 509] on div "XP 100 0 / 100 XP Datorikas - 10. klases 1. ieskaites mācību materiāls 14 uzd. …" at bounding box center [986, 376] width 265 height 533
click at [99, 58] on link at bounding box center [88, 51] width 138 height 43
